Goal: Use online tool/utility: Utilize a website feature to perform a specific function

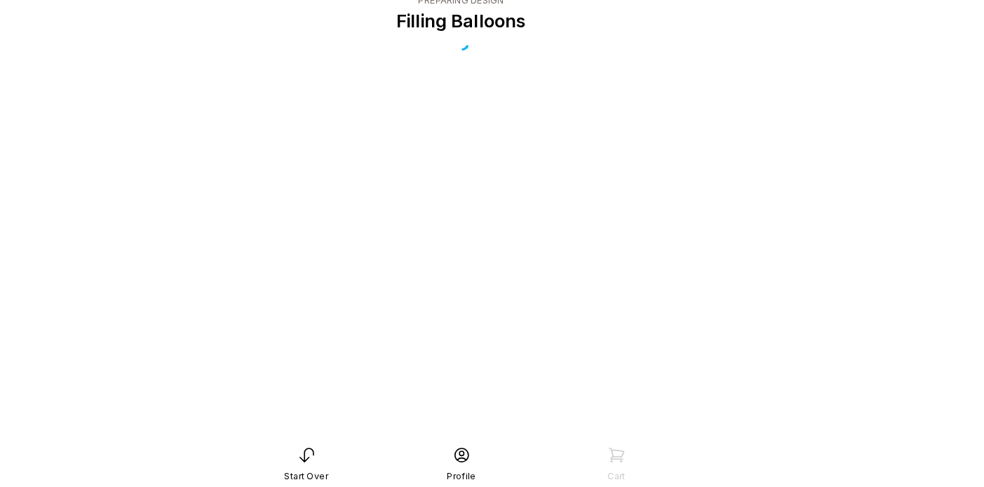
scroll to position [28, 0]
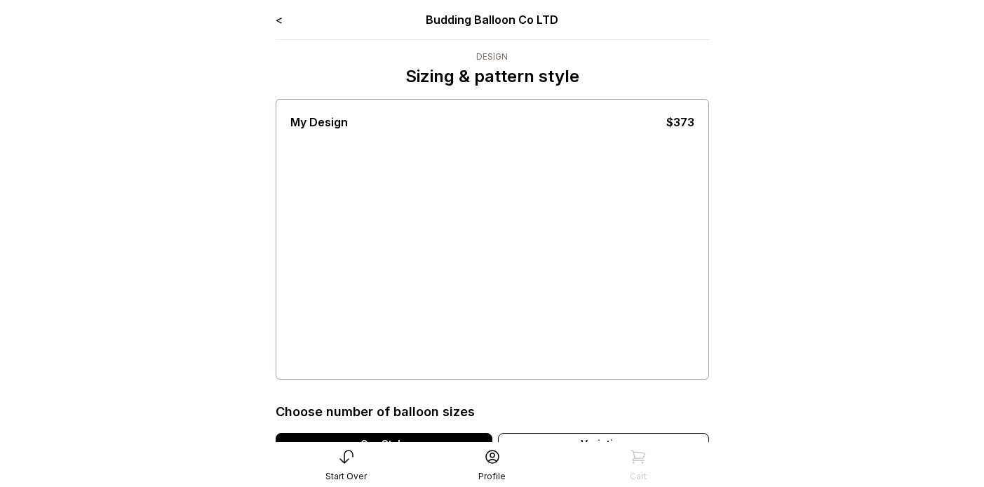
scroll to position [59, 0]
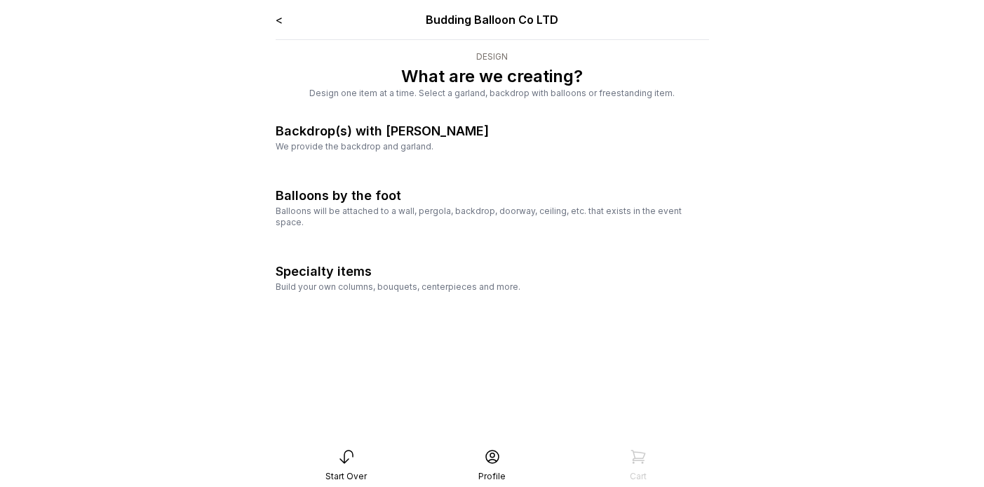
scroll to position [28, 0]
